Goal: Contribute content: Add original content to the website for others to see

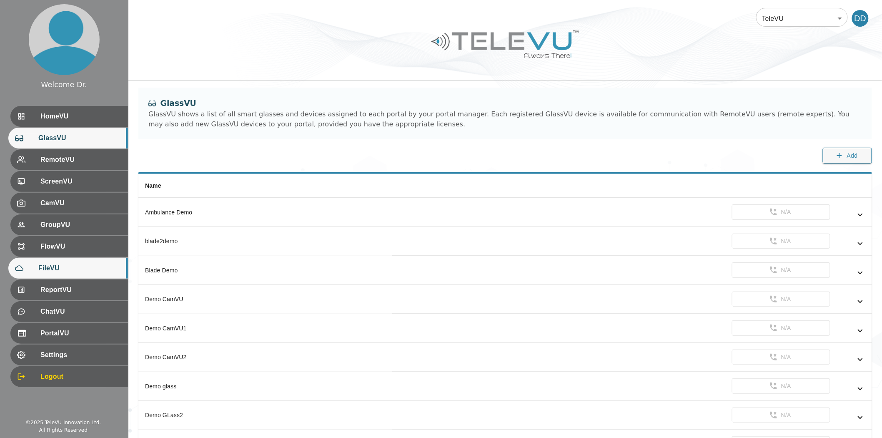
click at [62, 266] on span "FileVU" at bounding box center [79, 268] width 83 height 10
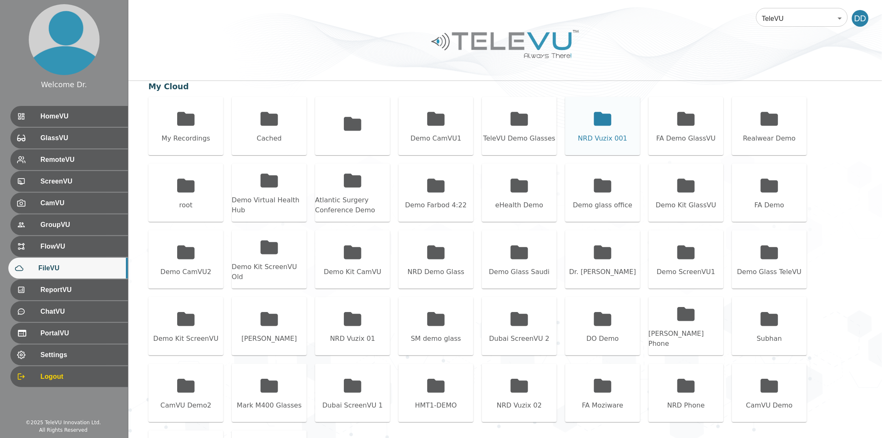
click at [595, 122] on icon at bounding box center [603, 119] width 18 height 14
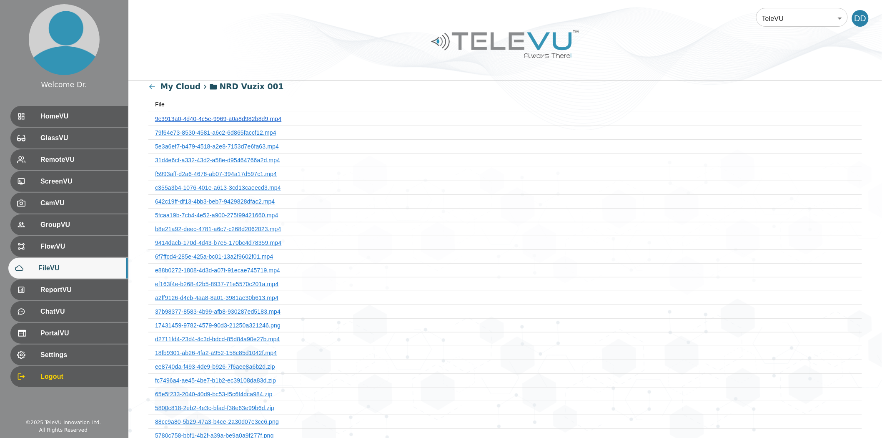
click at [269, 122] on th "9c3913a0-4d40-4c5e-9969-a0a8d982b8d9.mp4" at bounding box center [505, 119] width 714 height 14
click at [270, 117] on link "9c3913a0-4d40-4c5e-9969-a0a8d982b8d9.mp4" at bounding box center [218, 119] width 126 height 7
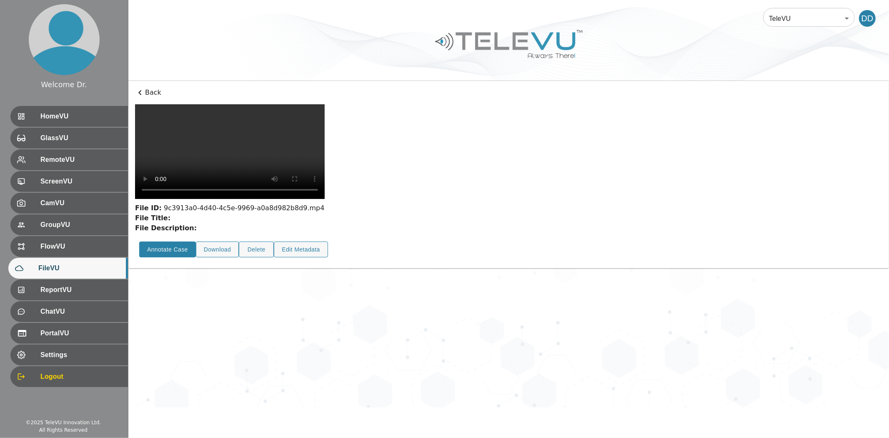
click at [168, 258] on button "Annotate Case" at bounding box center [167, 249] width 57 height 16
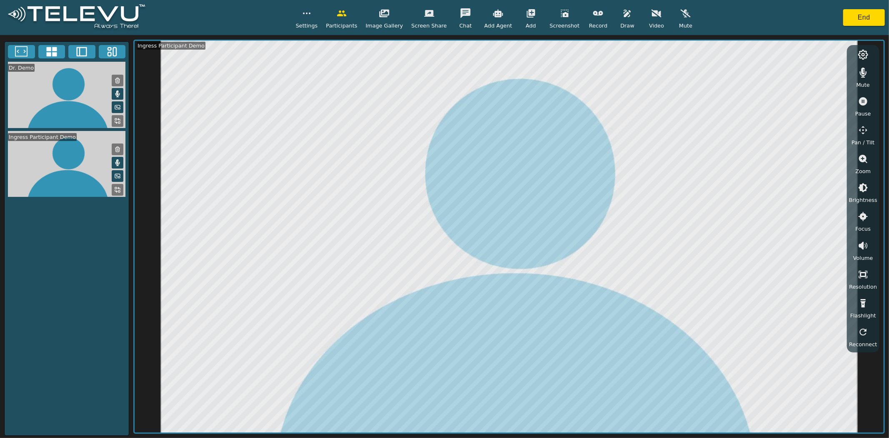
click at [593, 18] on icon "button" at bounding box center [598, 13] width 10 height 10
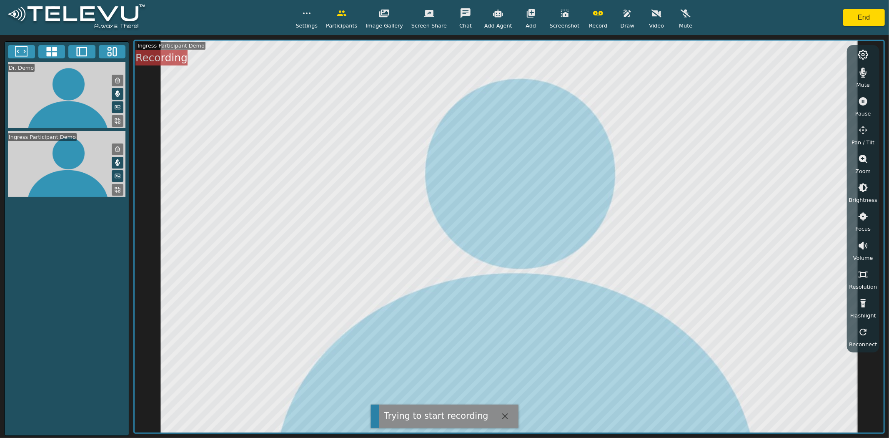
click at [124, 188] on video at bounding box center [67, 164] width 124 height 66
click at [117, 188] on icon at bounding box center [117, 189] width 7 height 7
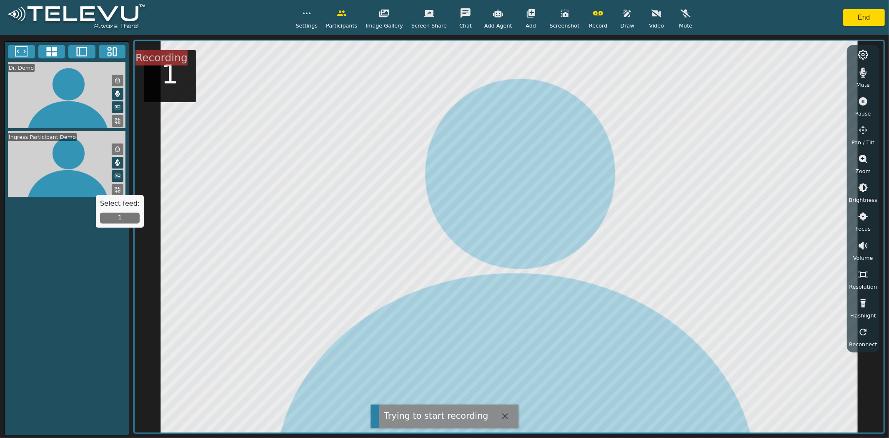
click at [120, 219] on button "1" at bounding box center [120, 218] width 40 height 11
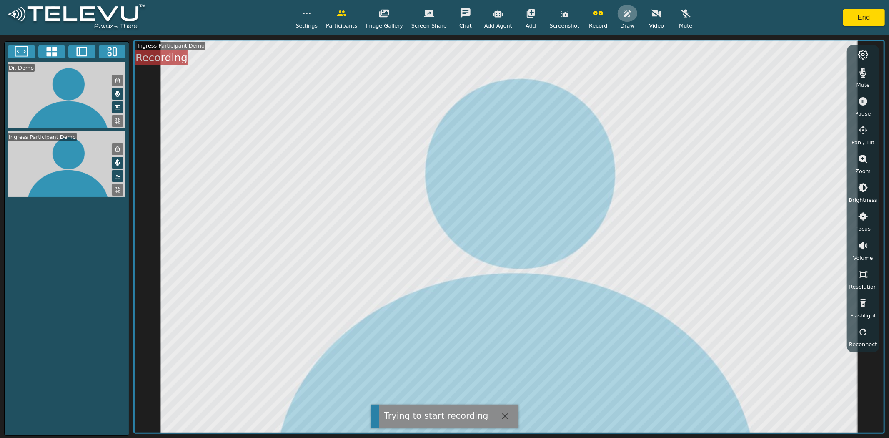
drag, startPoint x: 620, startPoint y: 14, endPoint x: 618, endPoint y: 28, distance: 14.4
click at [623, 14] on icon "button" at bounding box center [628, 13] width 10 height 10
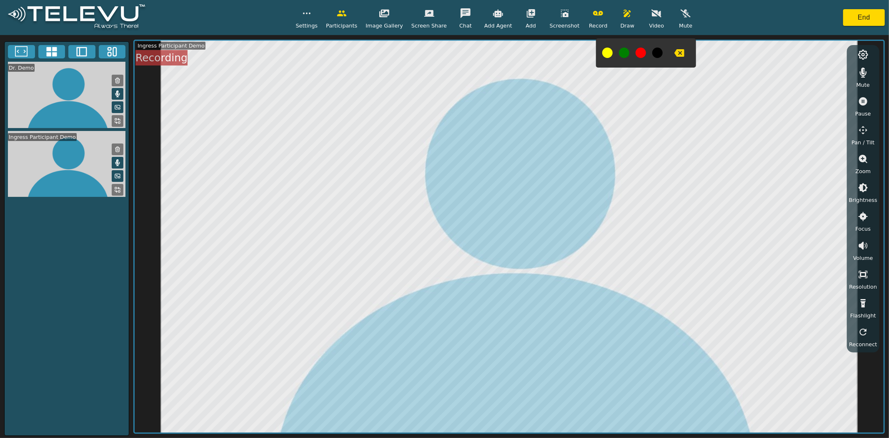
click at [560, 16] on icon "button" at bounding box center [565, 13] width 10 height 10
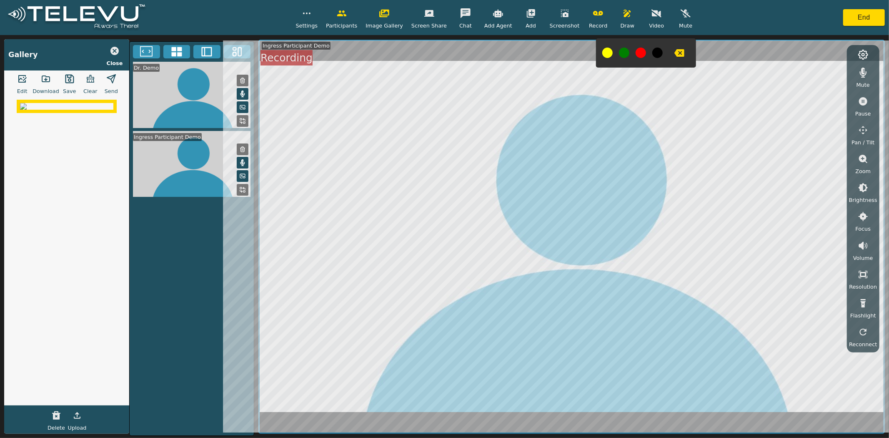
click at [25, 82] on icon "button" at bounding box center [22, 79] width 8 height 8
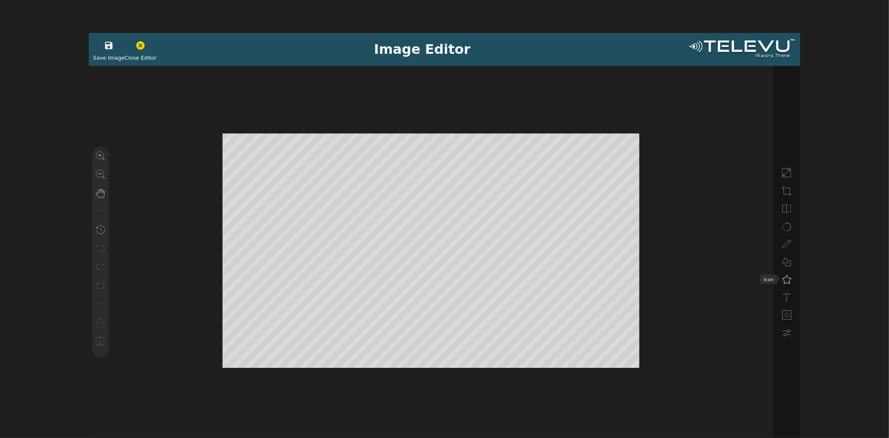
click at [787, 282] on icon at bounding box center [787, 279] width 10 height 10
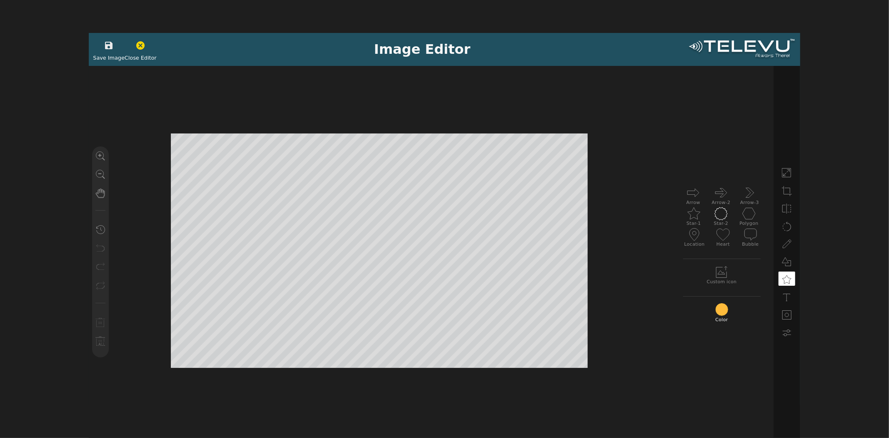
click at [721, 214] on icon at bounding box center [721, 213] width 13 height 13
click at [109, 46] on icon "button" at bounding box center [109, 46] width 8 height 8
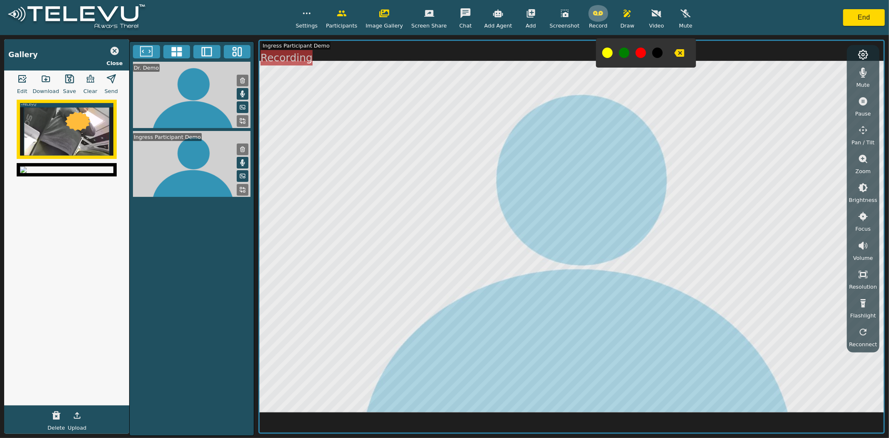
click at [593, 13] on icon "button" at bounding box center [598, 13] width 10 height 5
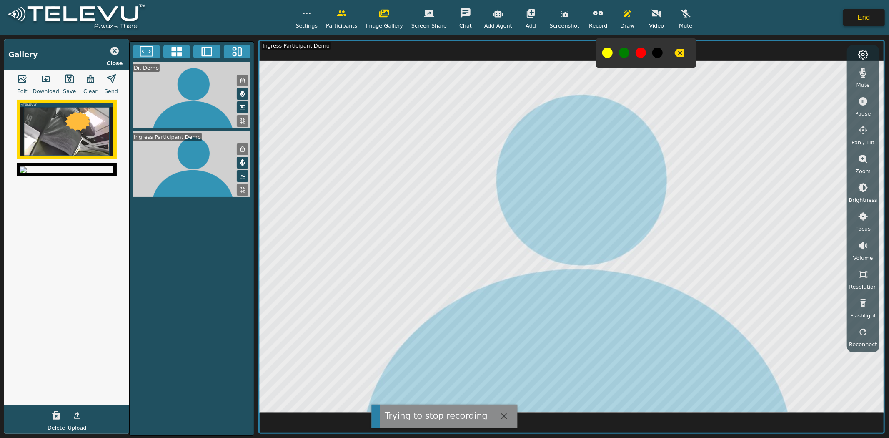
click at [860, 21] on button "End" at bounding box center [865, 17] width 42 height 17
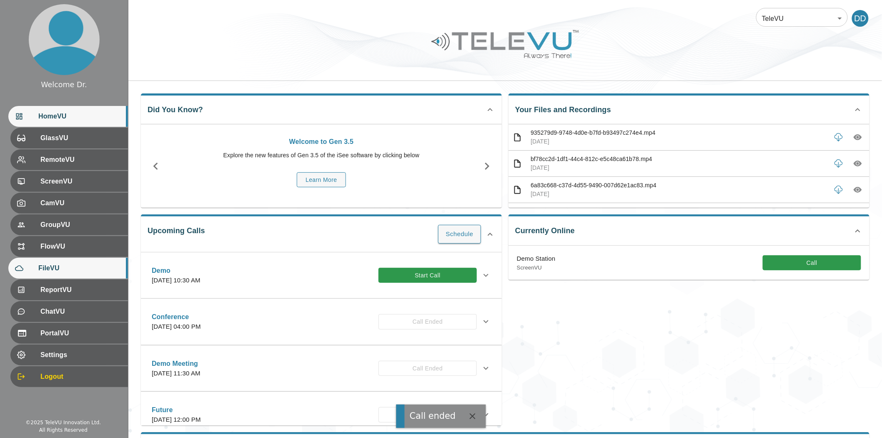
click at [50, 267] on span "FileVU" at bounding box center [79, 268] width 83 height 10
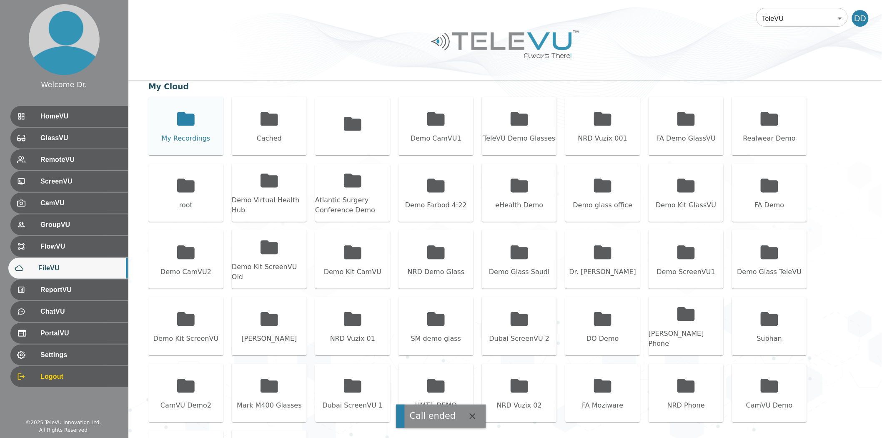
click at [185, 123] on icon at bounding box center [186, 119] width 18 height 14
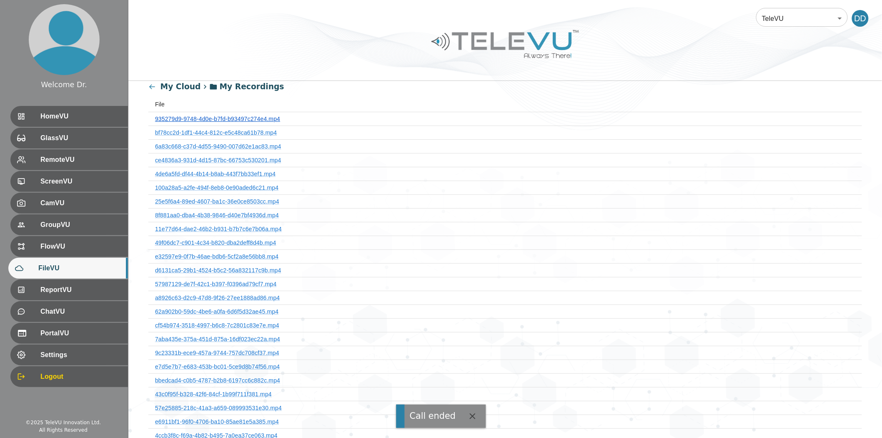
click at [207, 116] on link "935279d9-9748-4d0e-b7fd-b93497c274e4.mp4" at bounding box center [217, 119] width 125 height 7
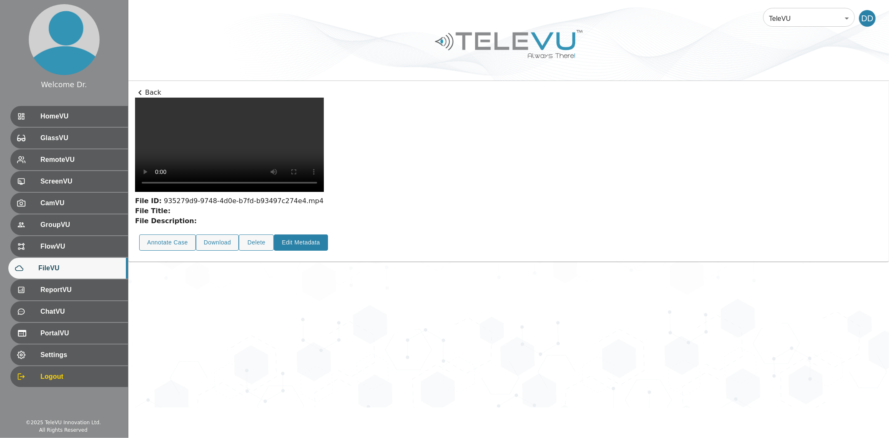
click at [297, 251] on button "Edit Metadata" at bounding box center [301, 242] width 54 height 16
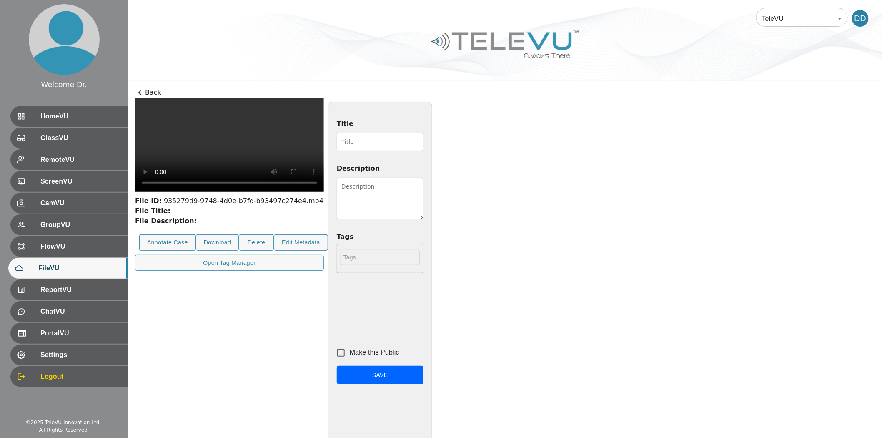
click at [424, 141] on input "Title" at bounding box center [380, 142] width 87 height 18
click at [424, 185] on textarea "Description" at bounding box center [380, 199] width 87 height 42
click at [424, 138] on input "Title" at bounding box center [380, 142] width 87 height 18
click at [586, 110] on div "File ID: 935279d9-9748-4d0e-b7fd-b93497c274e4.mp4 File Title: File Description:…" at bounding box center [505, 321] width 741 height 446
